Goal: Task Accomplishment & Management: Manage account settings

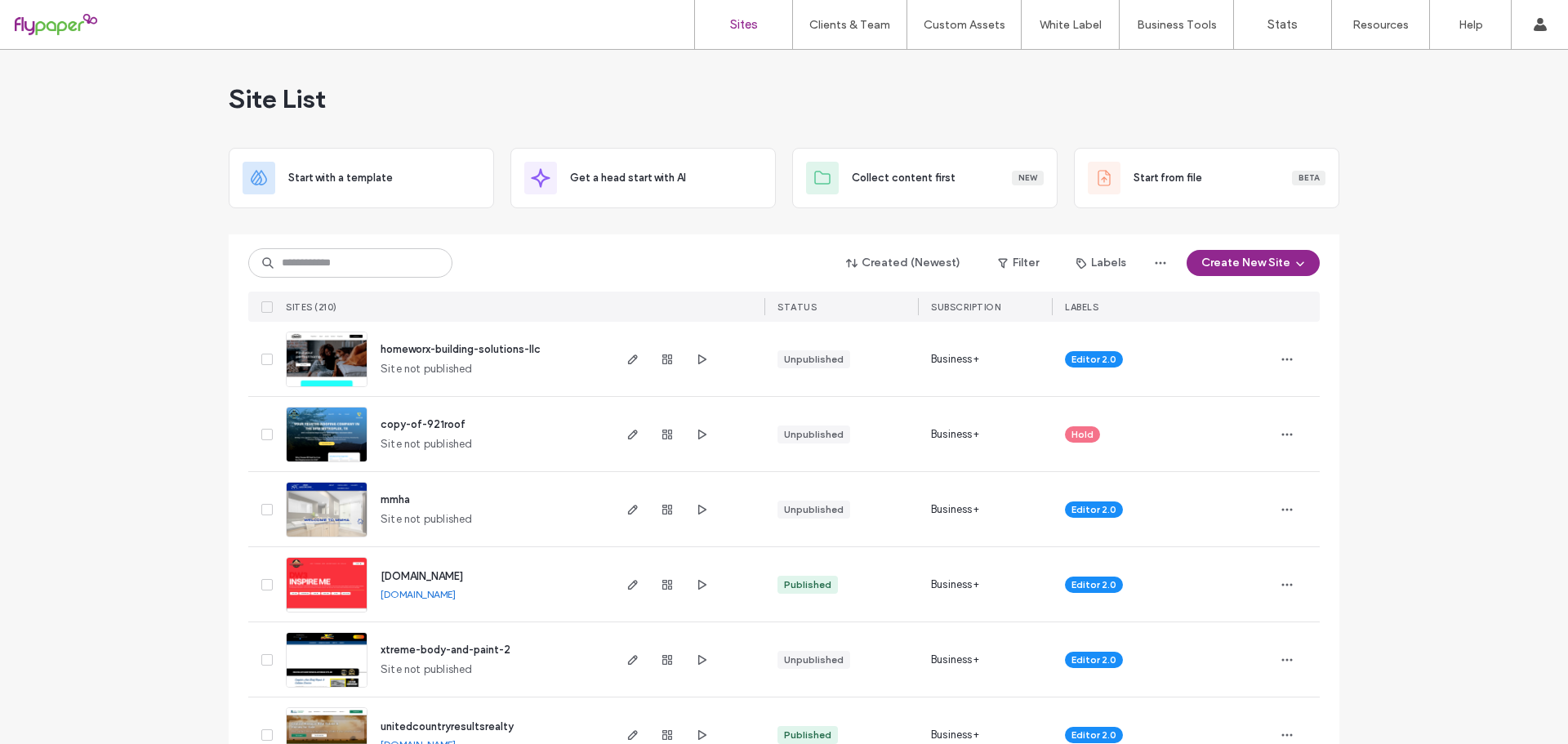
click at [384, 261] on input at bounding box center [350, 263] width 204 height 30
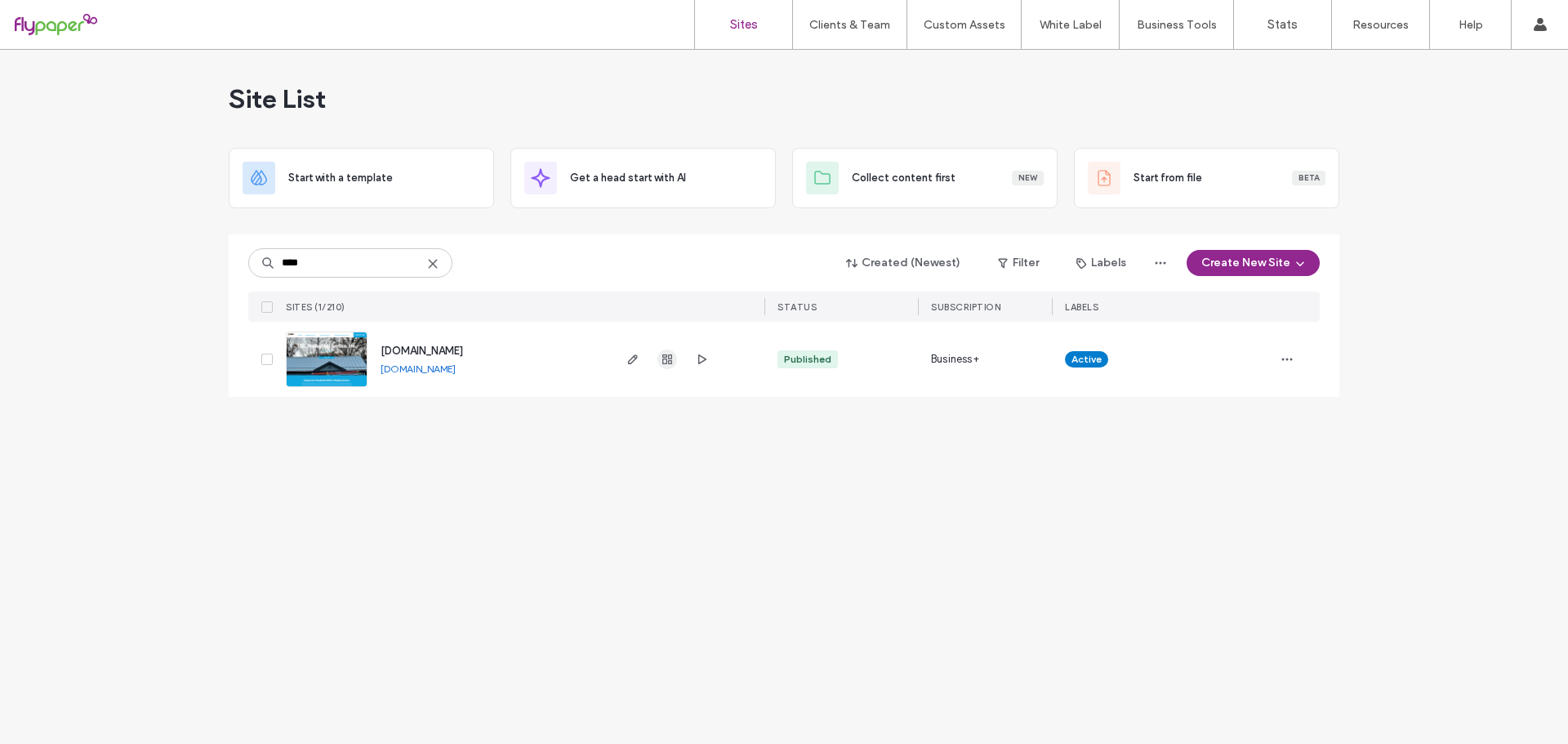
type input "****"
click at [671, 360] on use "button" at bounding box center [667, 360] width 10 height 10
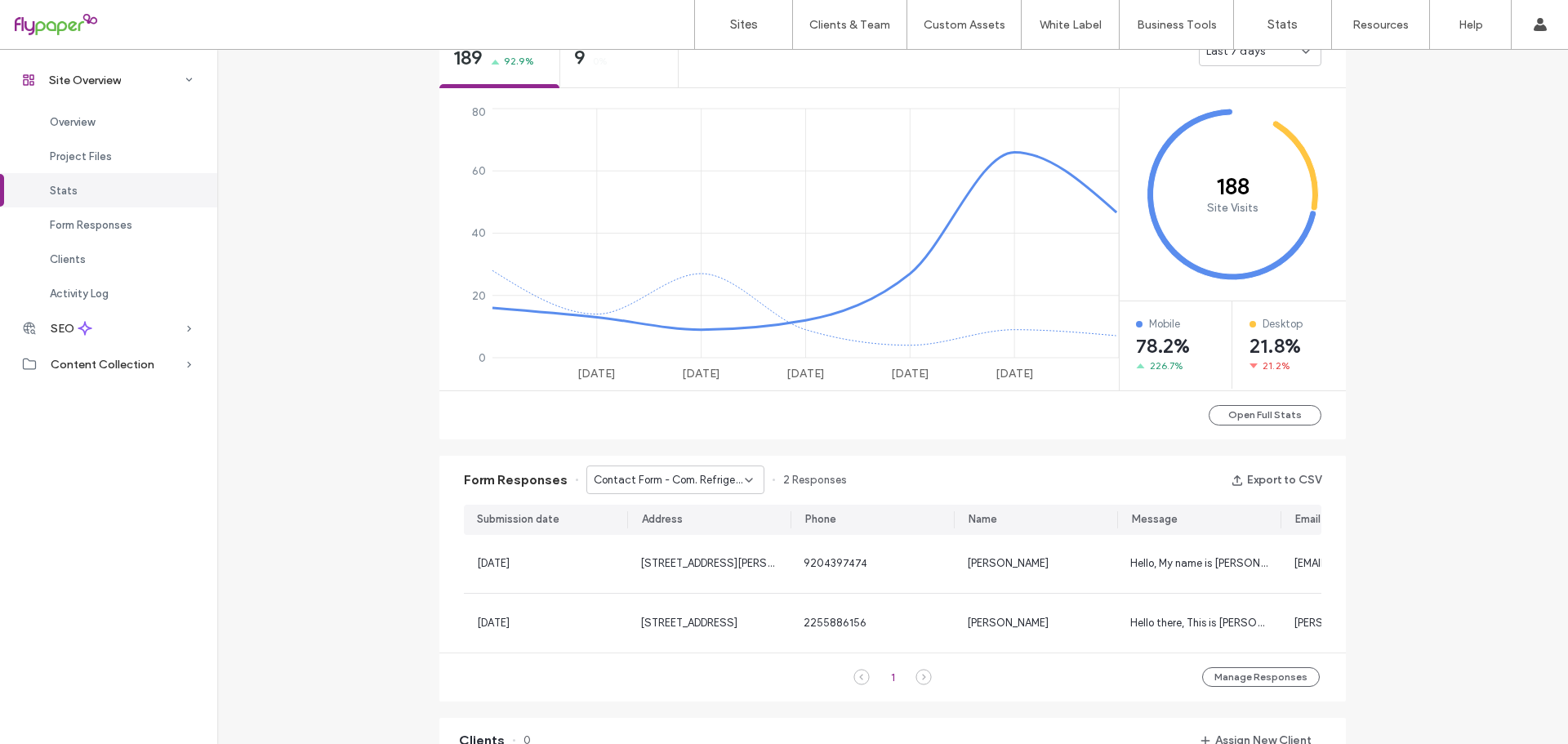
scroll to position [653, 0]
click at [637, 472] on span "Contact Form - Com. Refrigeration - Commercial Refrigeration Services page" at bounding box center [669, 480] width 151 height 16
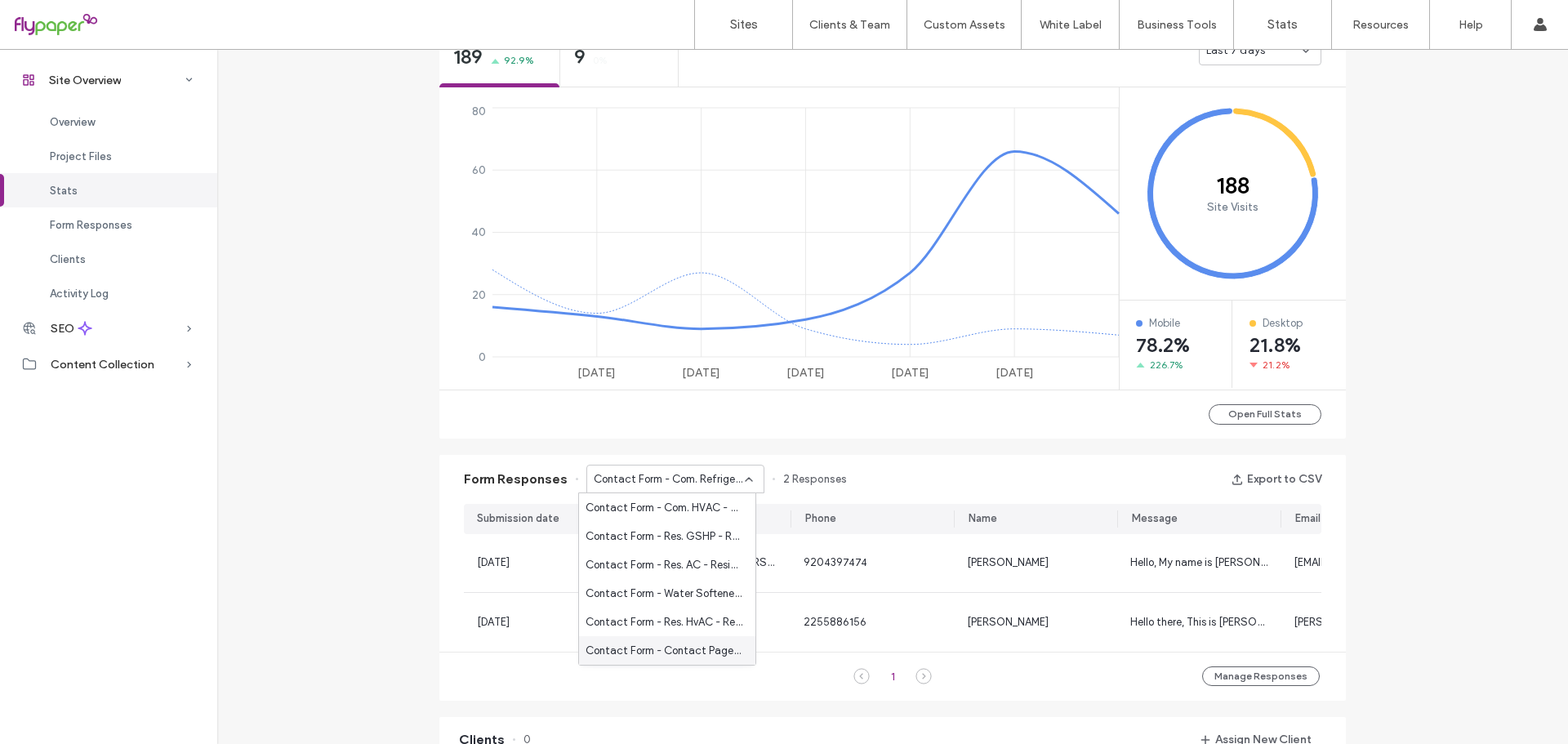
click at [658, 648] on span "Contact Form - Contact Page - Contact page" at bounding box center [664, 652] width 157 height 16
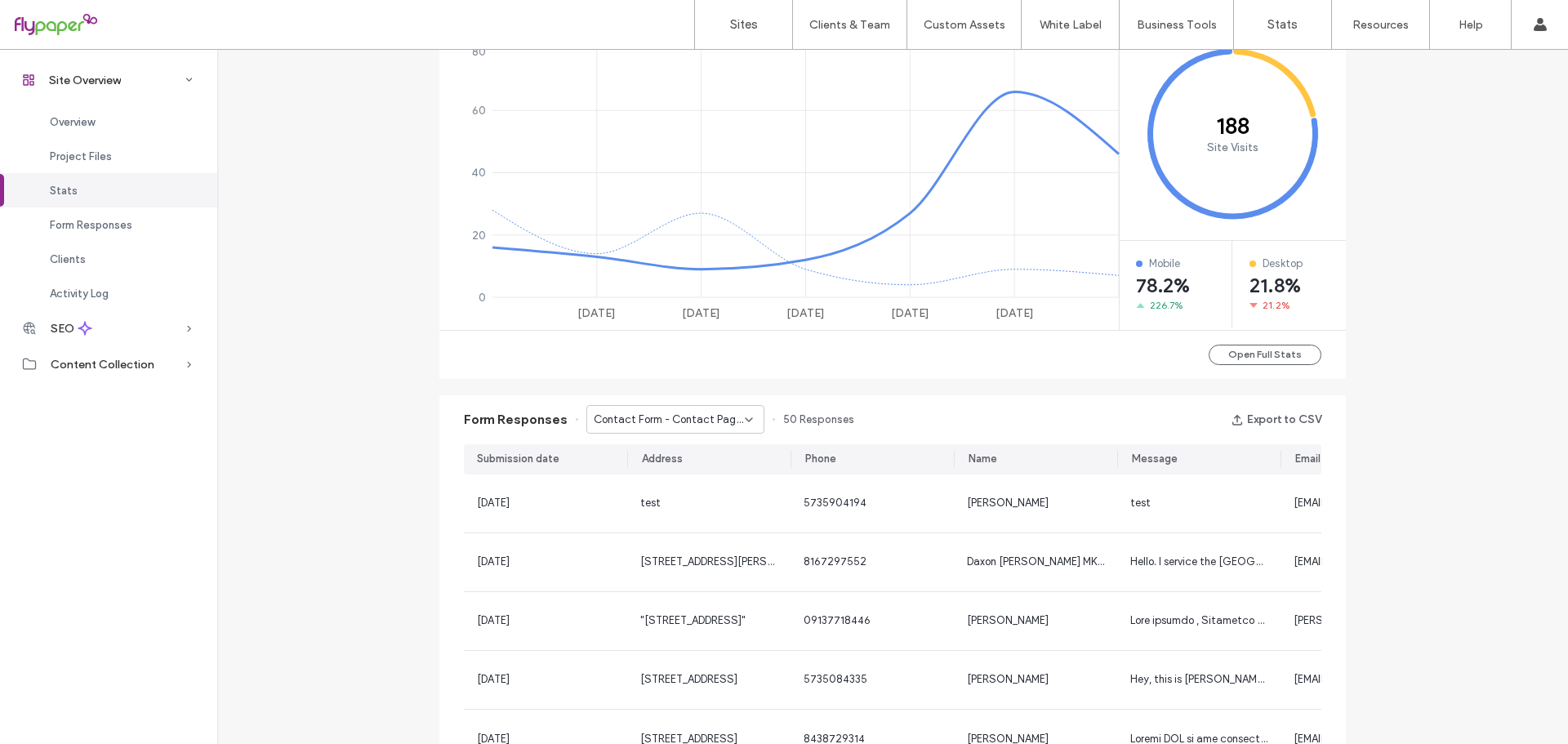
scroll to position [736, 0]
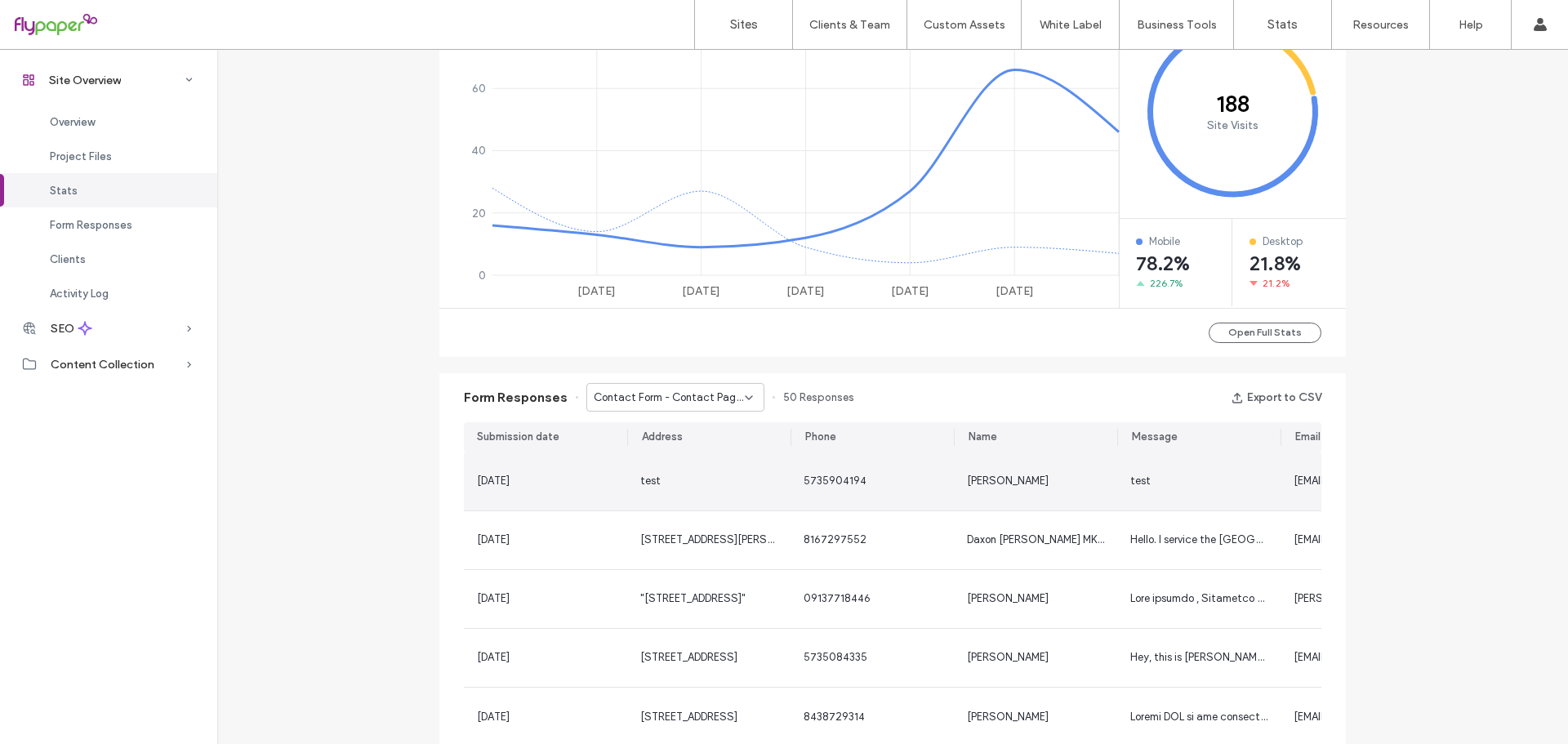
drag, startPoint x: 1110, startPoint y: 494, endPoint x: 1308, endPoint y: 487, distance: 198.1
click at [1308, 487] on section "13 Oct, 2025 test 5735904194 Gabriel Janes test gjanesflypaper@gmail.com 10 Oct…" at bounding box center [893, 600] width 857 height 294
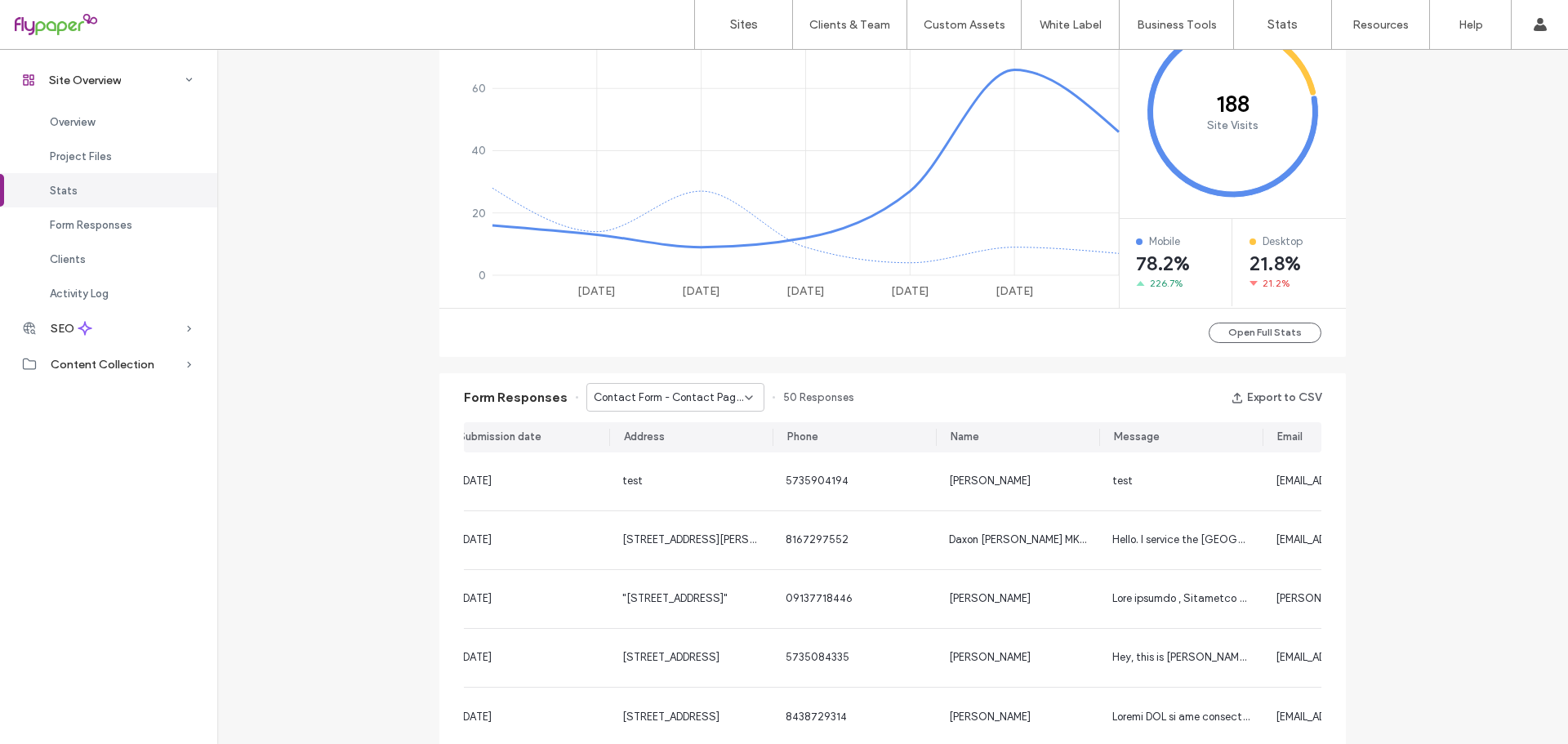
click at [431, 383] on div "Form Responses Contact Form - Contact Page - Contact page 50 Responses Export t…" at bounding box center [892, 585] width 922 height 439
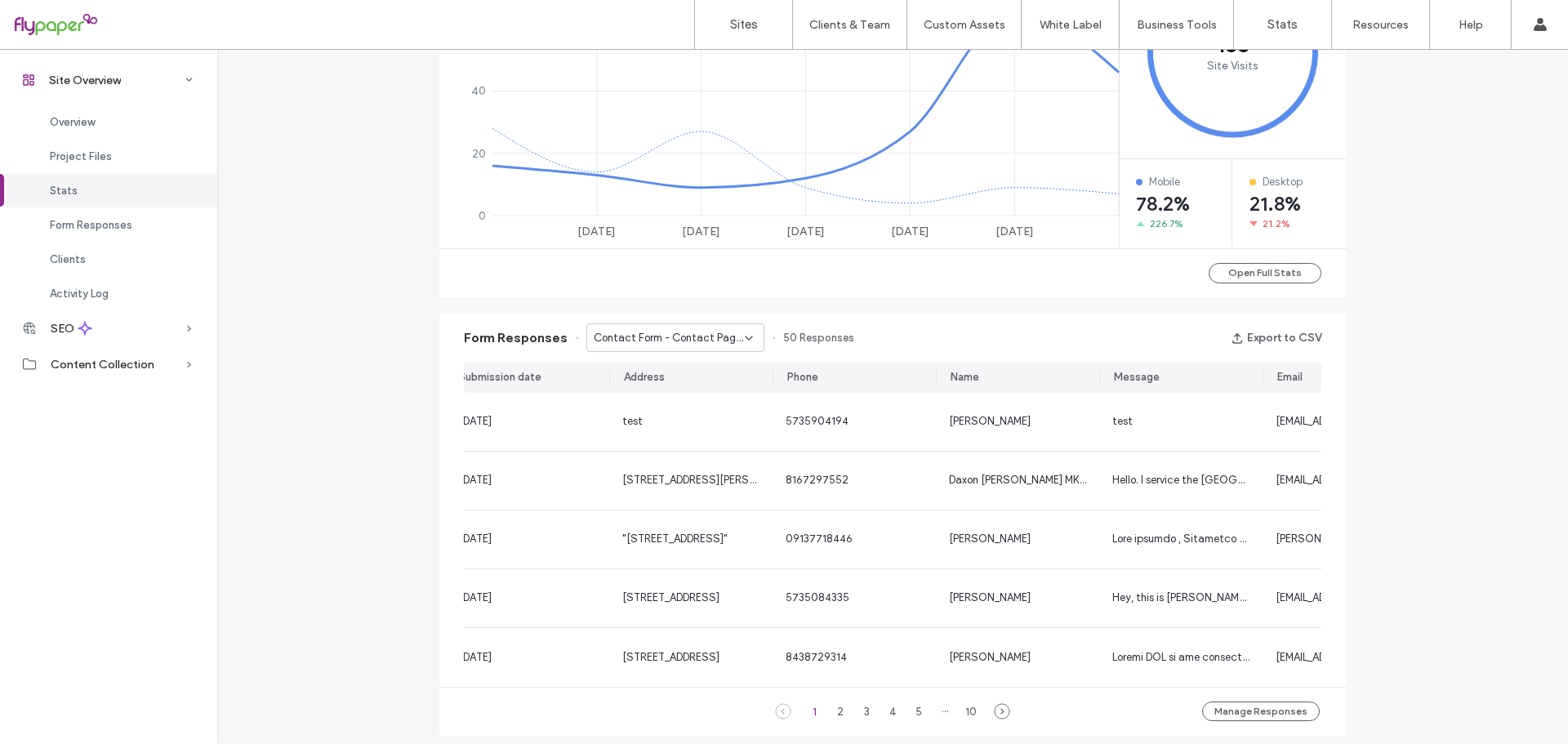
scroll to position [817, 0]
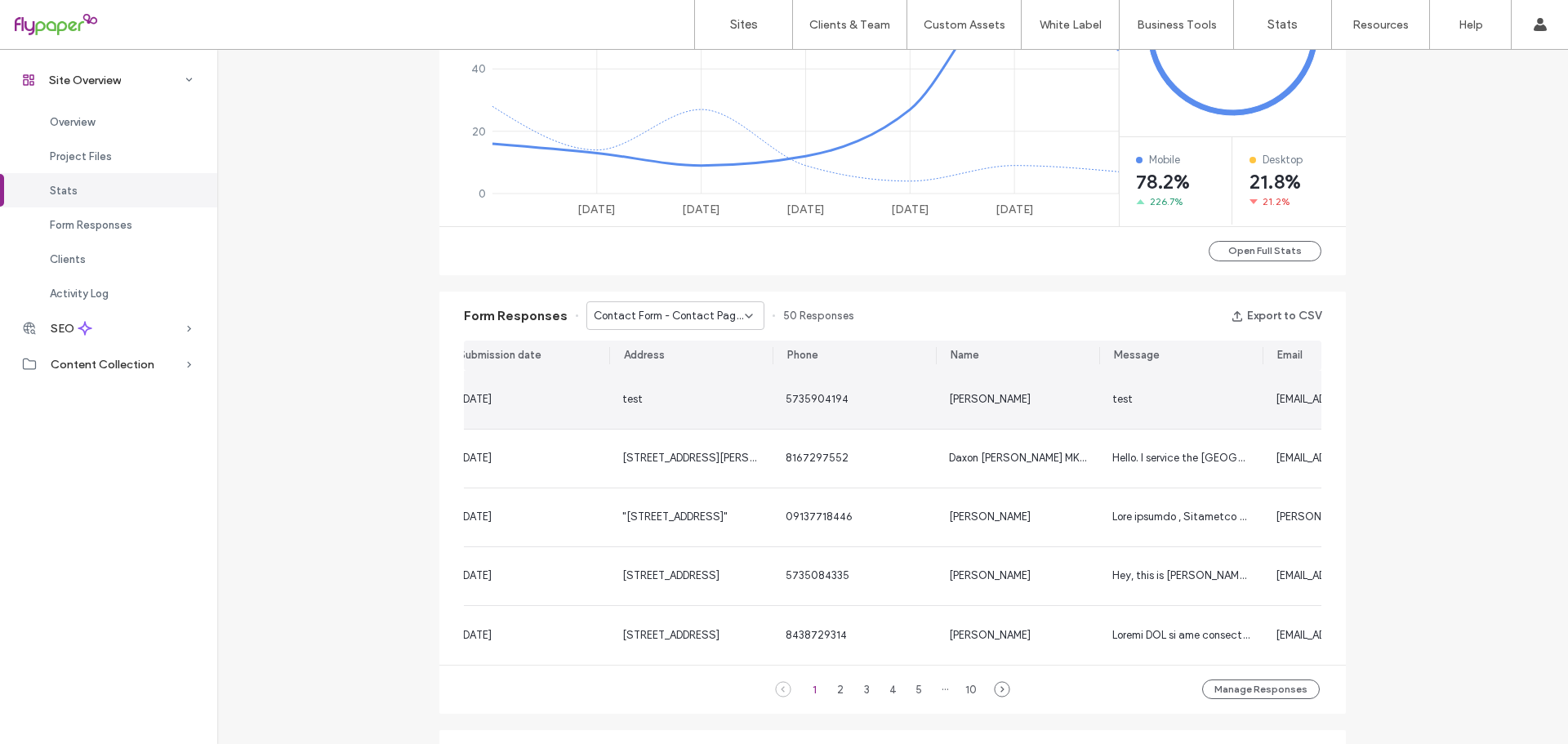
click at [1303, 394] on span "gjanesflypaper@gmail.com" at bounding box center [1359, 398] width 167 height 12
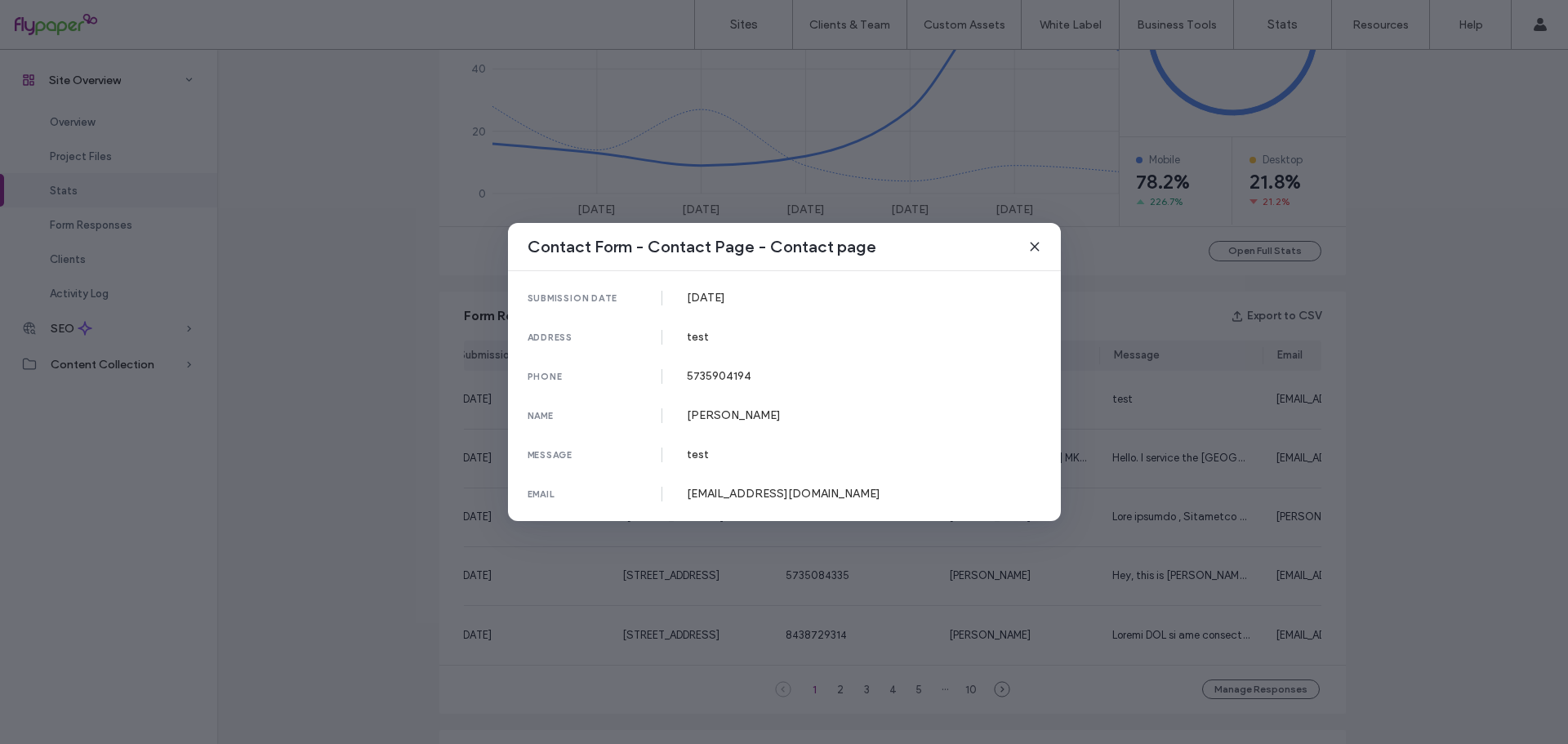
click at [823, 501] on div "email gjanesflypaper@gmail.com" at bounding box center [784, 494] width 514 height 15
click at [786, 492] on div "gjanesflypaper@gmail.com" at bounding box center [864, 493] width 354 height 14
drag, startPoint x: 692, startPoint y: 494, endPoint x: 678, endPoint y: 492, distance: 14.1
click at [689, 494] on div "gjanesflypaper@gmail.com" at bounding box center [864, 493] width 354 height 14
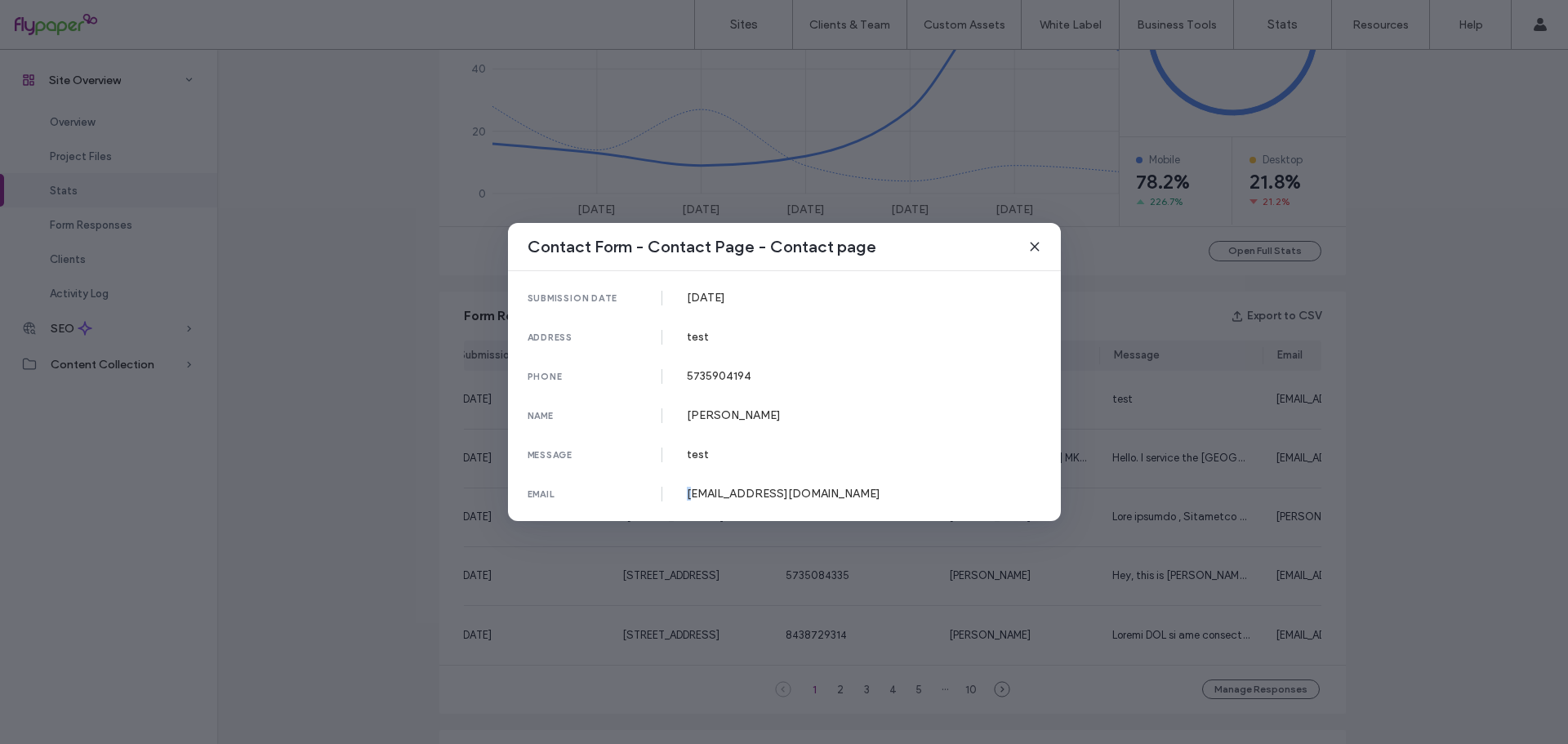
click at [679, 492] on div "email gjanesflypaper@gmail.com" at bounding box center [784, 494] width 514 height 15
click at [681, 490] on div "email gjanesflypaper@gmail.com" at bounding box center [784, 494] width 514 height 15
drag, startPoint x: 674, startPoint y: 489, endPoint x: 988, endPoint y: 493, distance: 314.0
click at [988, 493] on div "email gjanesflypaper@gmail.com" at bounding box center [784, 494] width 514 height 15
copy div "gjanesflypaper@gmail.com"
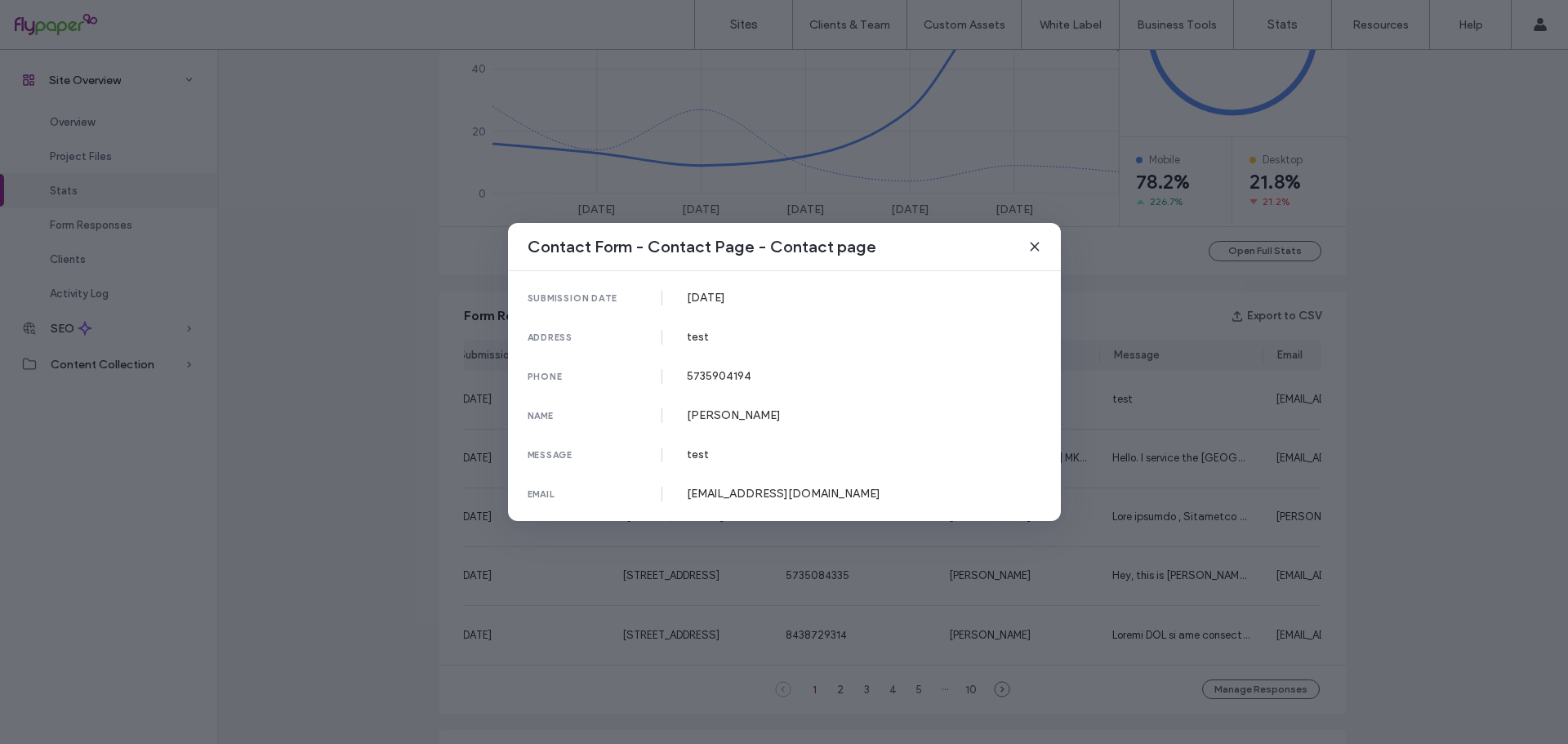
click at [766, 427] on div "submission date 13 Oct, 2025 address test phone 5735904194 name Gabriel Janes m…" at bounding box center [784, 396] width 553 height 250
click at [228, 304] on div "Contact Form - Contact Page - Contact page submission date 13 Oct, 2025 address…" at bounding box center [784, 372] width 1568 height 744
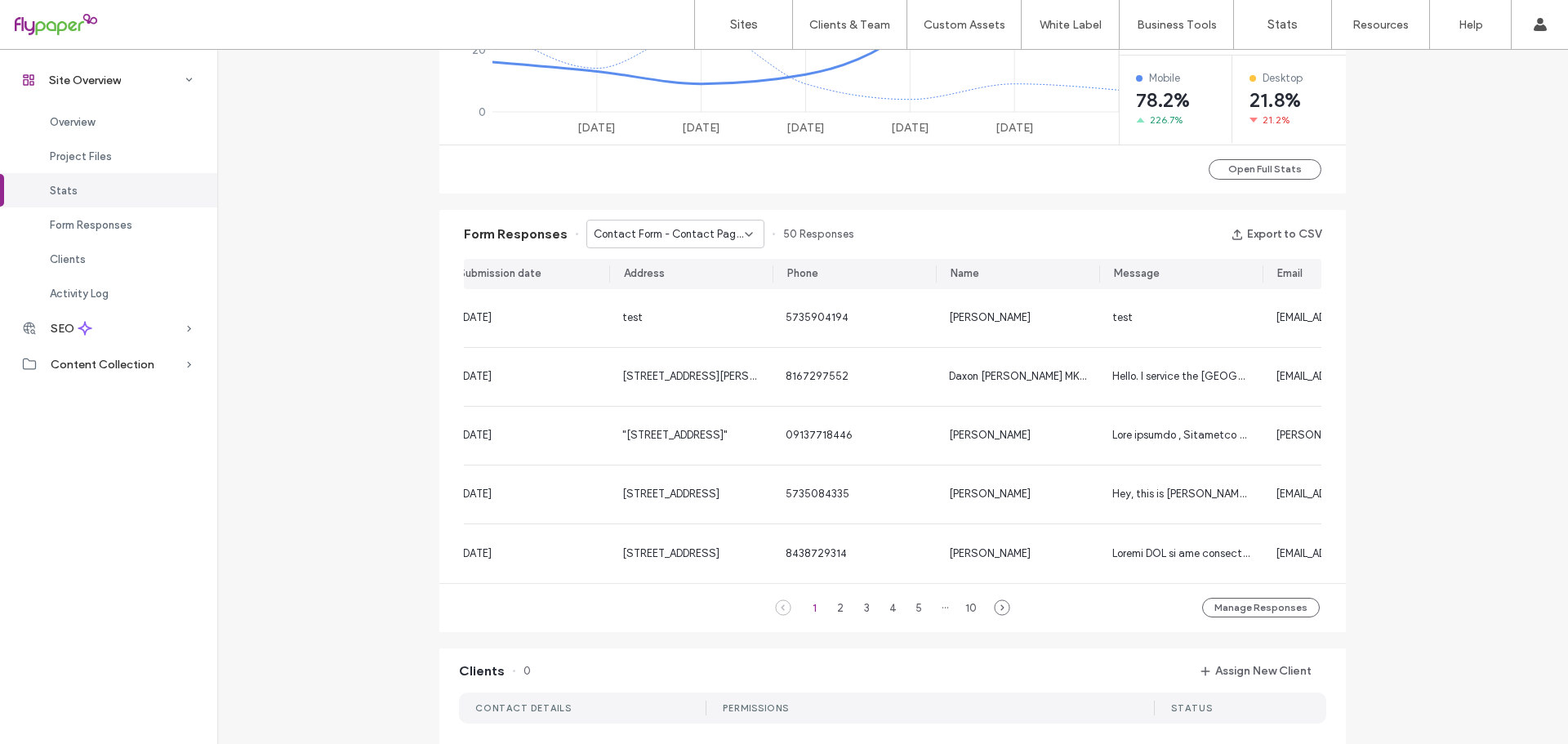
scroll to position [0, 123]
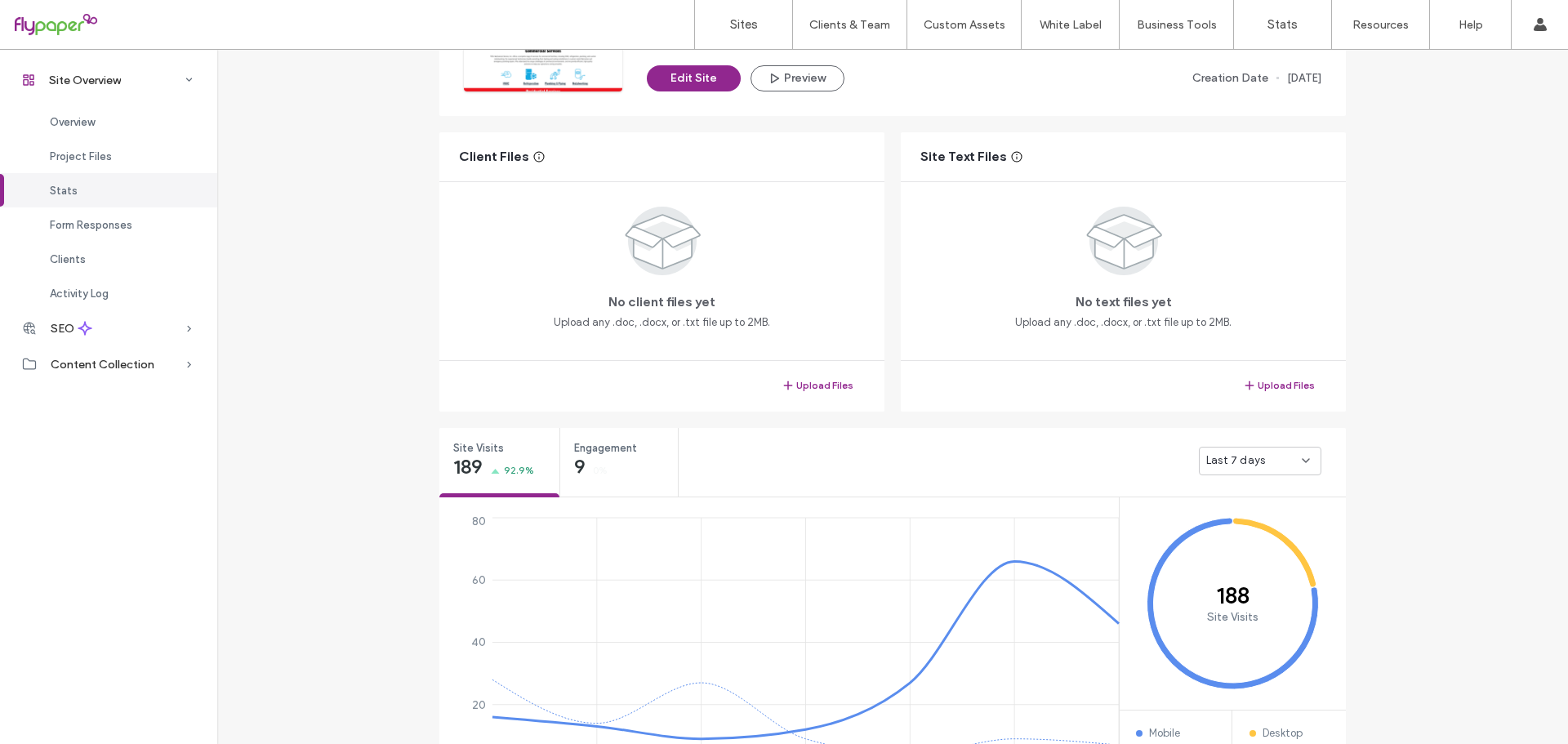
scroll to position [7, 0]
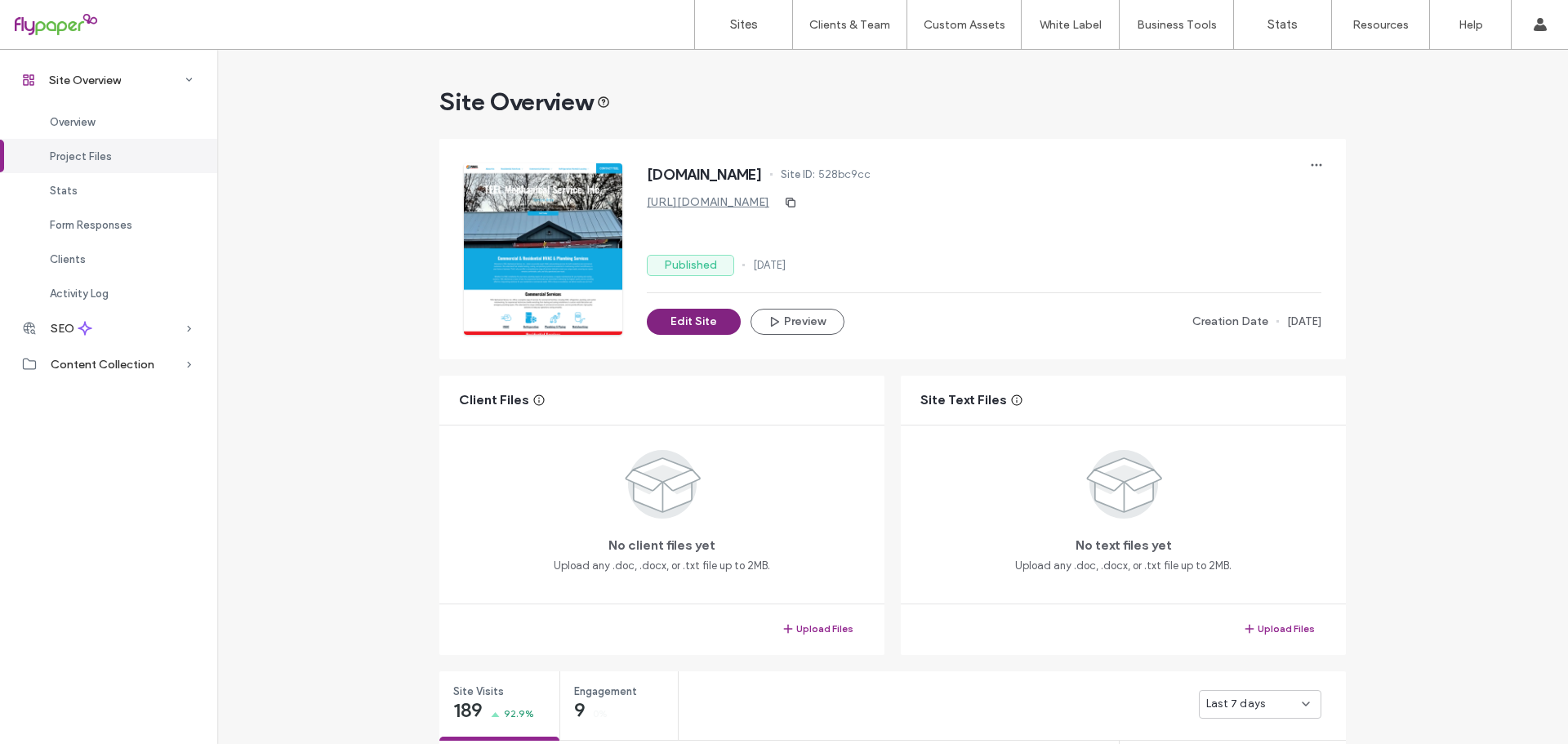
click at [698, 321] on button "Edit Site" at bounding box center [694, 322] width 94 height 26
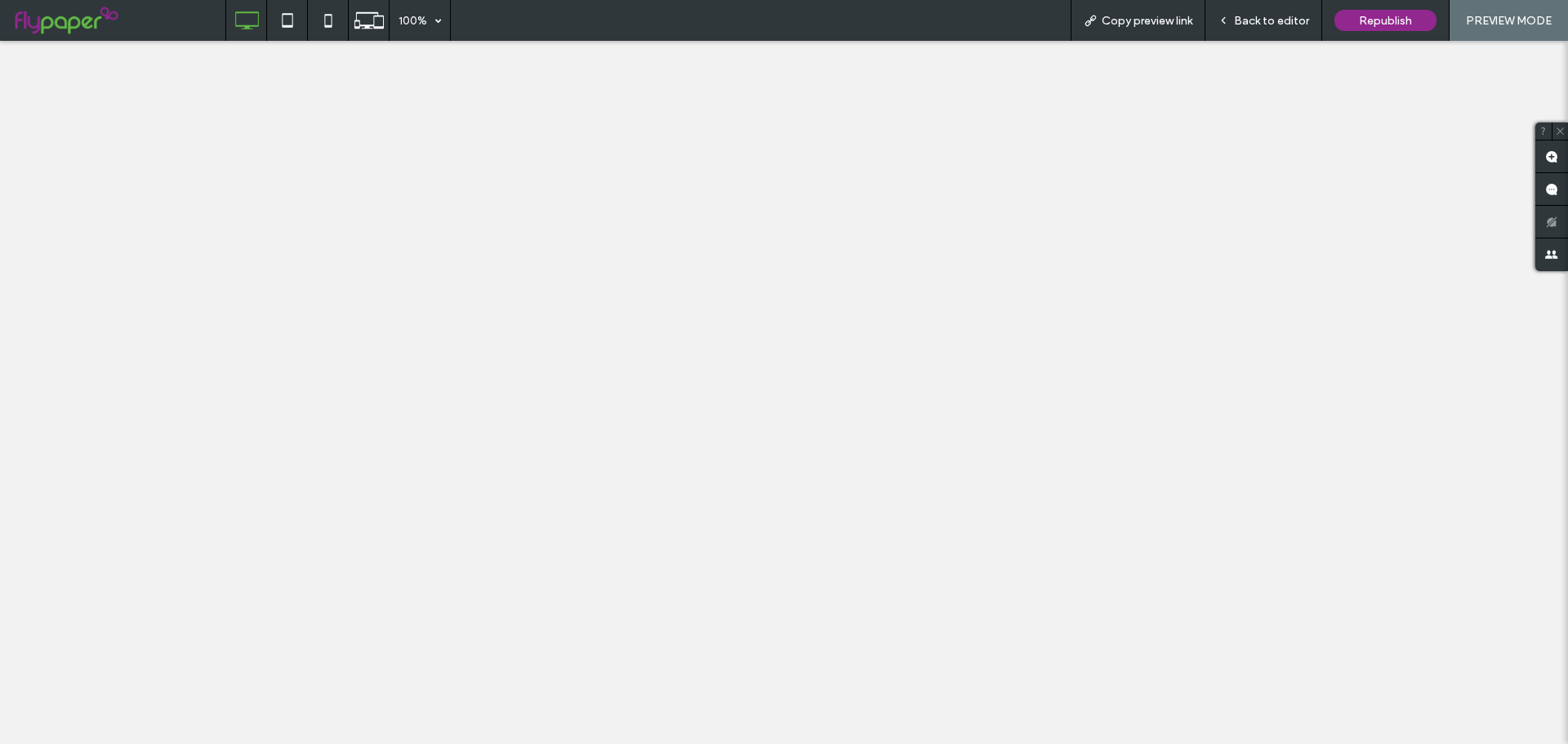
click at [1279, 29] on div "Back to editor" at bounding box center [1264, 21] width 117 height 41
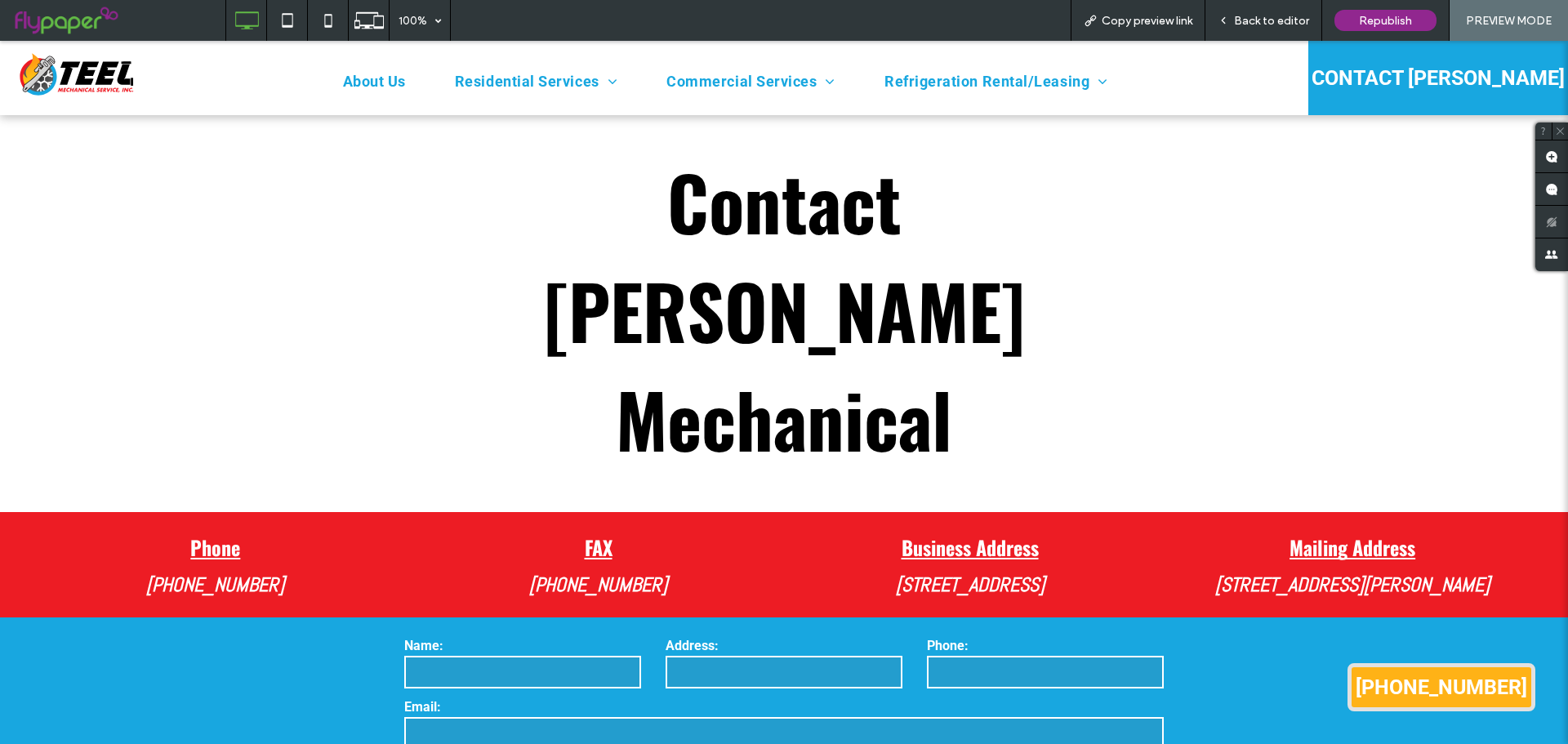
click at [1241, 16] on span "Back to editor" at bounding box center [1271, 21] width 75 height 14
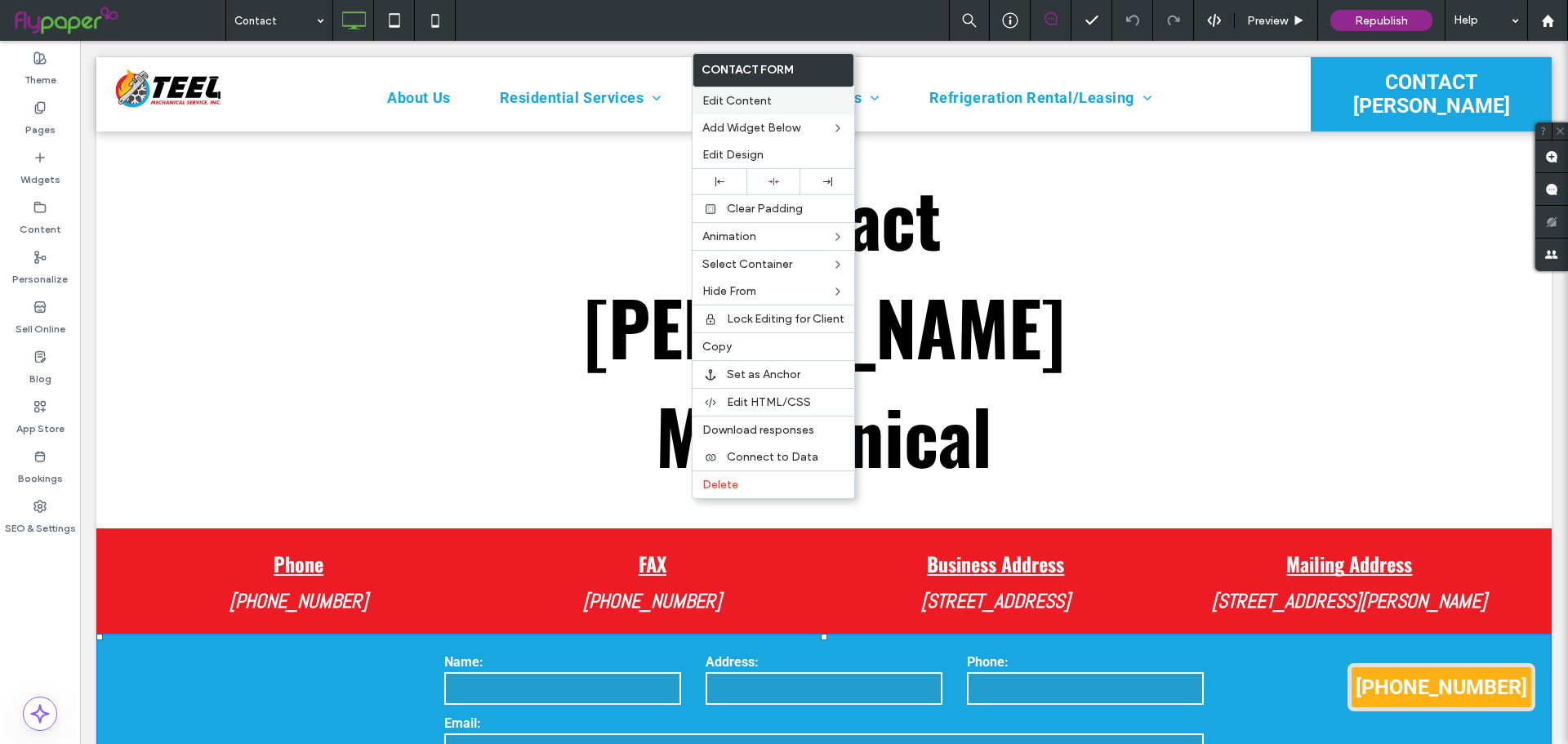
click at [765, 98] on span "Edit Content" at bounding box center [737, 101] width 69 height 14
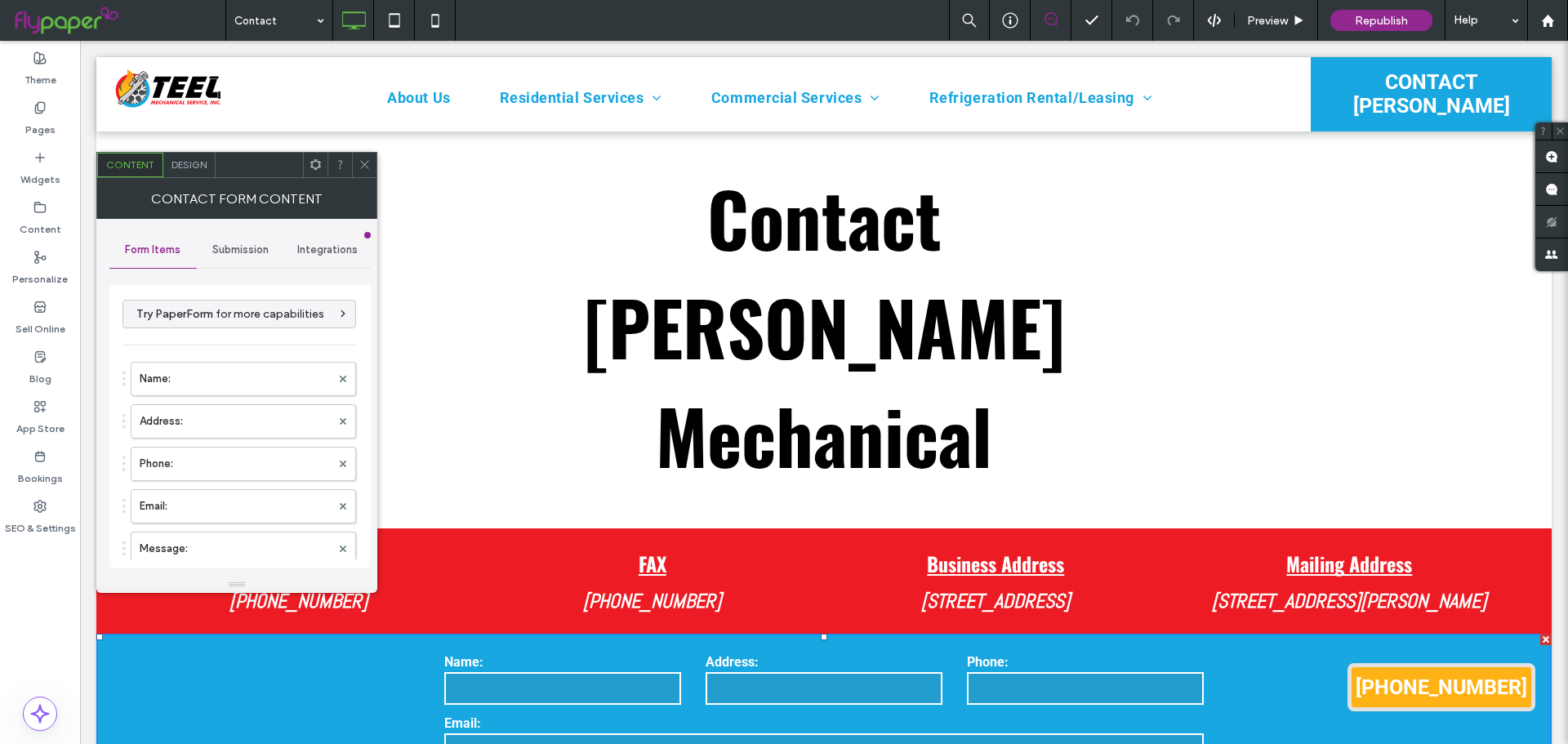
click at [232, 241] on div "Submission" at bounding box center [241, 250] width 87 height 36
click at [218, 337] on label "New submission notification" at bounding box center [240, 327] width 218 height 33
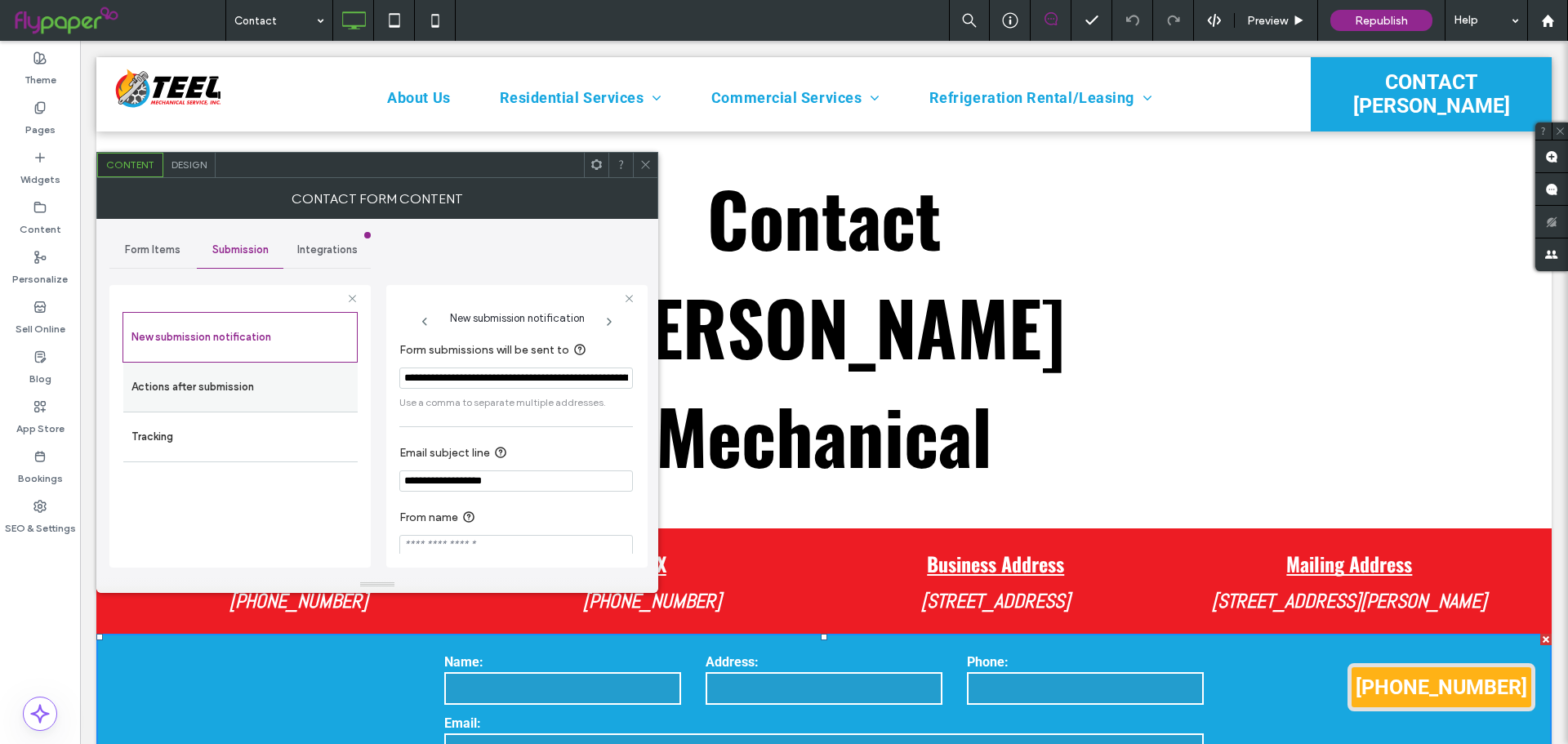
click at [231, 396] on label "Actions after submission" at bounding box center [240, 388] width 218 height 33
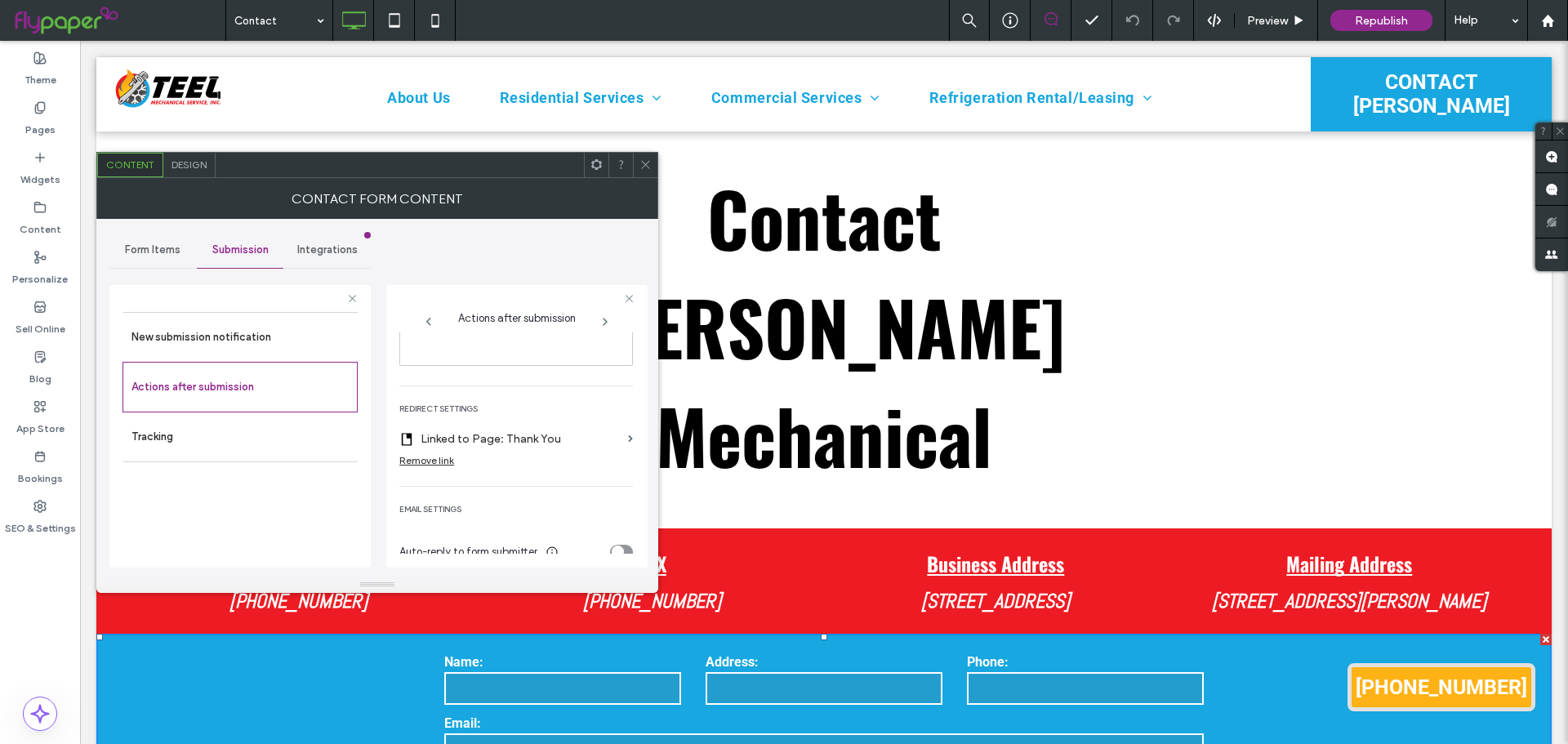
scroll to position [303, 0]
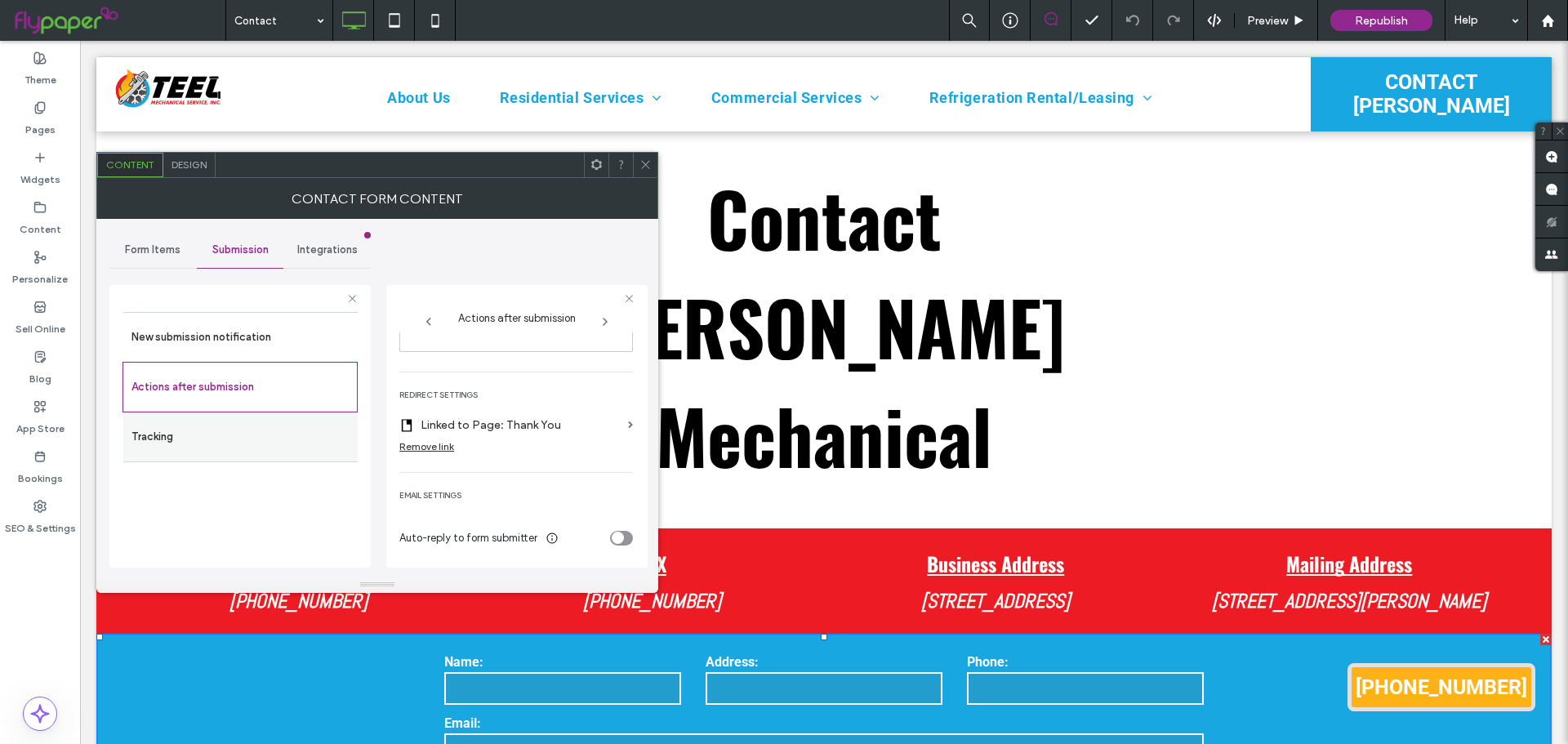
click at [214, 450] on label "Tracking" at bounding box center [240, 437] width 218 height 33
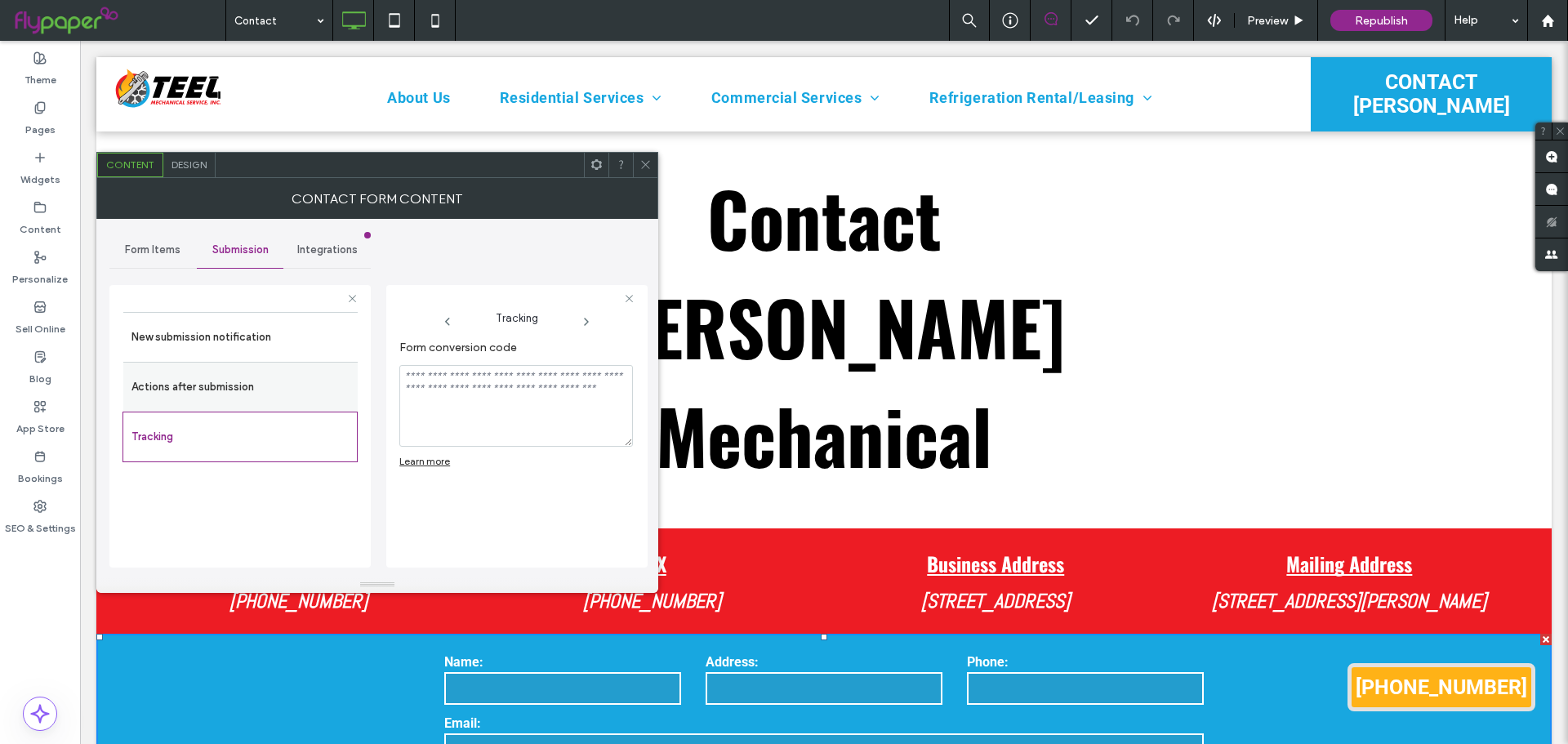
click at [223, 365] on div "Actions after submission" at bounding box center [241, 387] width 234 height 49
click at [286, 385] on label "Actions after submission" at bounding box center [240, 388] width 218 height 33
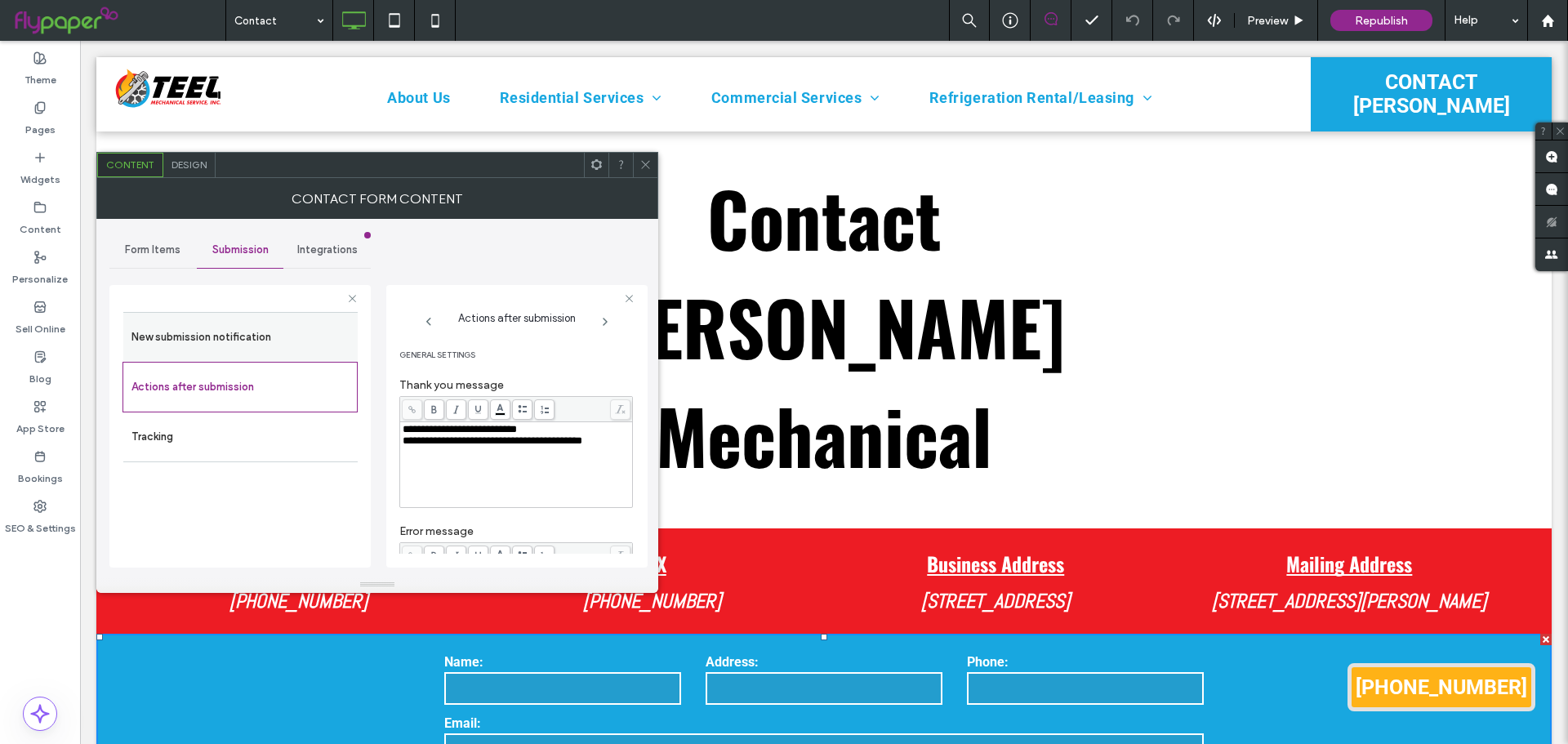
click at [165, 341] on label "New submission notification" at bounding box center [240, 337] width 218 height 33
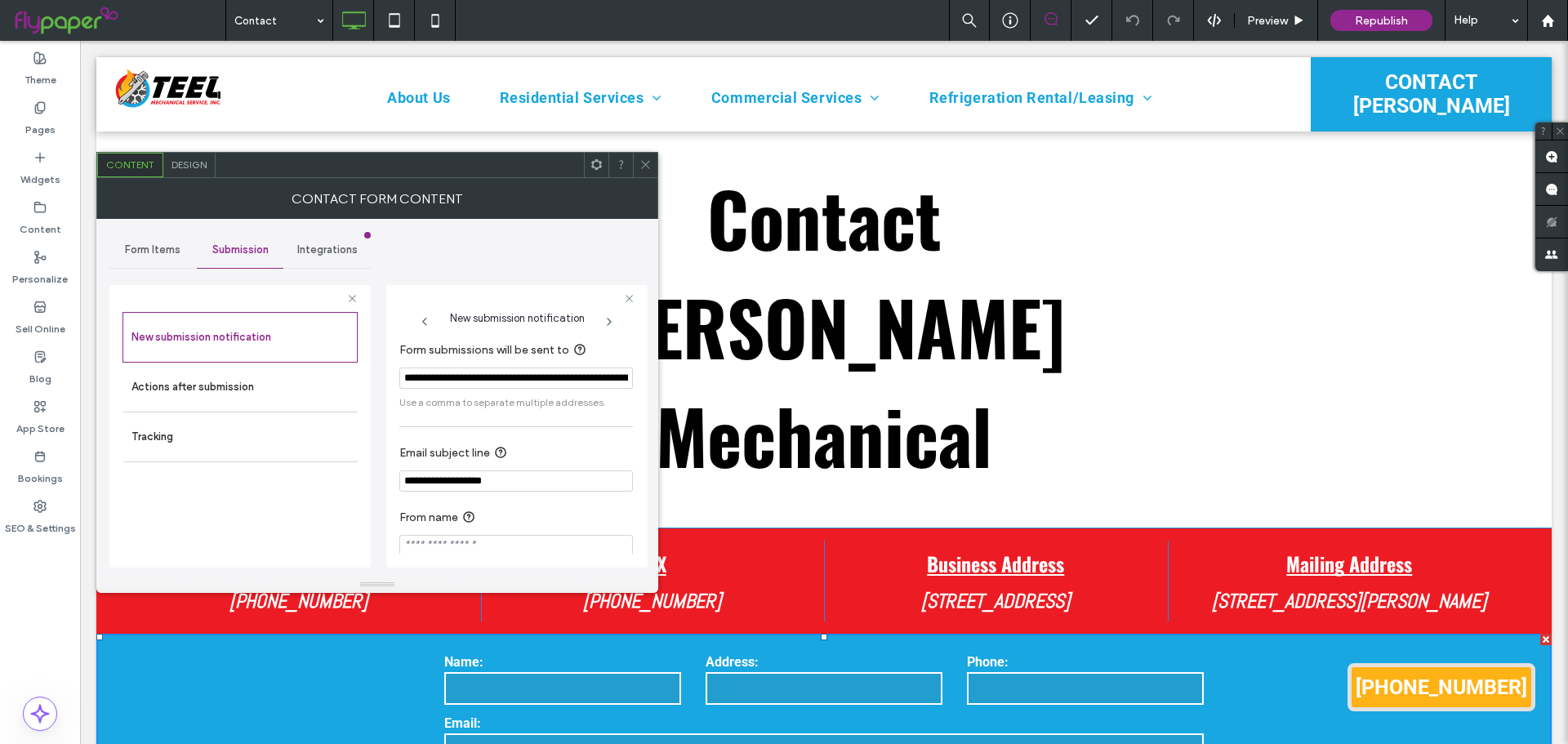
scroll to position [0, 224]
drag, startPoint x: 667, startPoint y: 414, endPoint x: 716, endPoint y: 375, distance: 62.6
click at [560, 369] on input "**********" at bounding box center [512, 379] width 227 height 22
